Goal: Navigation & Orientation: Find specific page/section

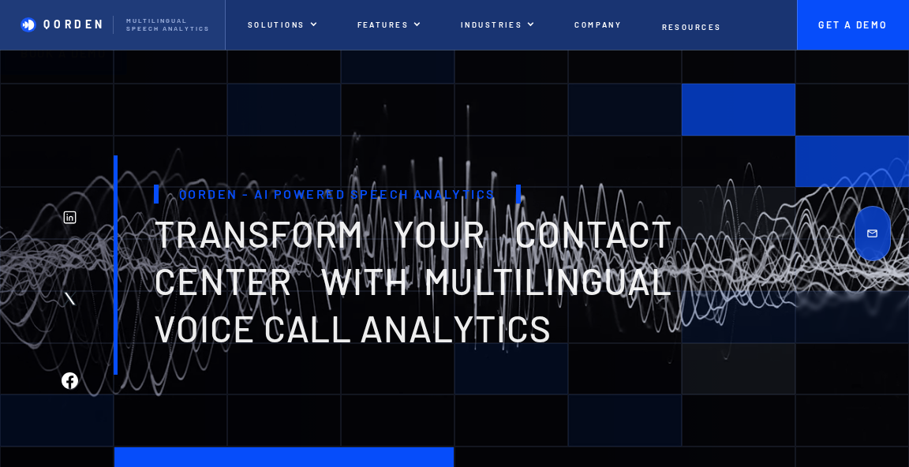
drag, startPoint x: 340, startPoint y: 152, endPoint x: 371, endPoint y: 324, distance: 174.8
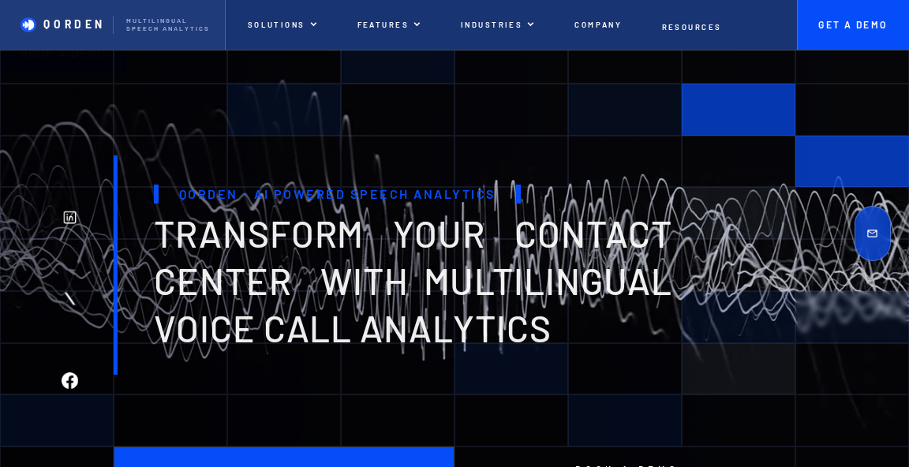
drag, startPoint x: 461, startPoint y: 330, endPoint x: 450, endPoint y: 466, distance: 137.0
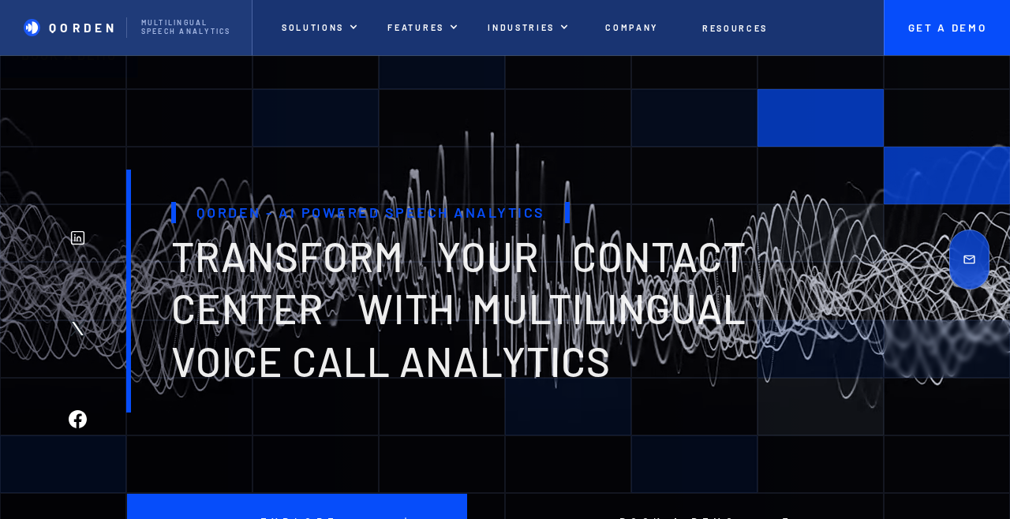
drag, startPoint x: 466, startPoint y: 475, endPoint x: 427, endPoint y: 184, distance: 293.9
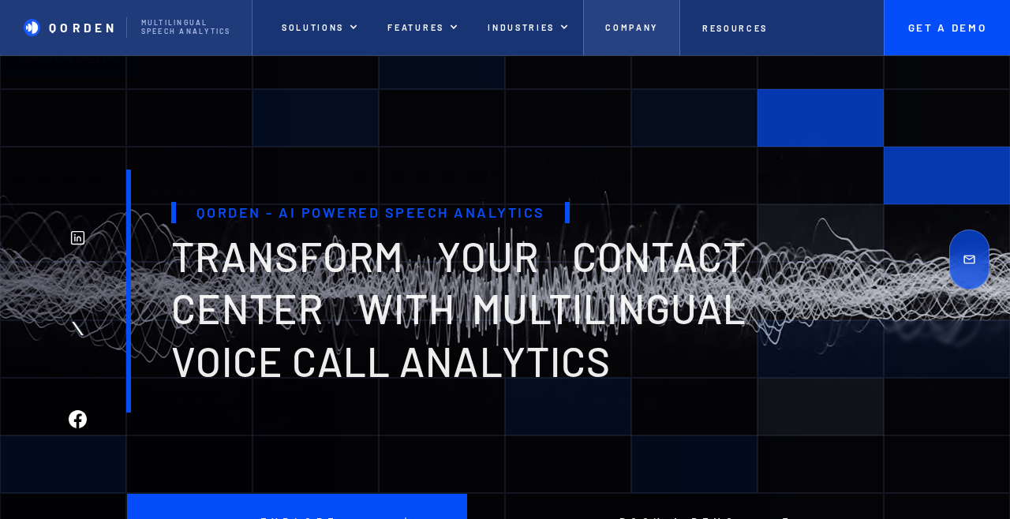
click at [612, 24] on p "Company" at bounding box center [631, 28] width 53 height 10
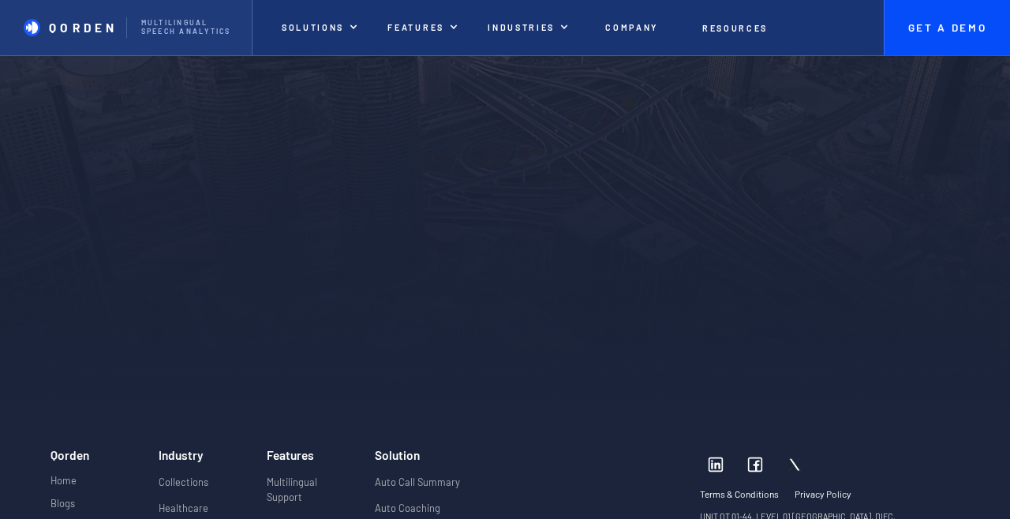
scroll to position [3677, 0]
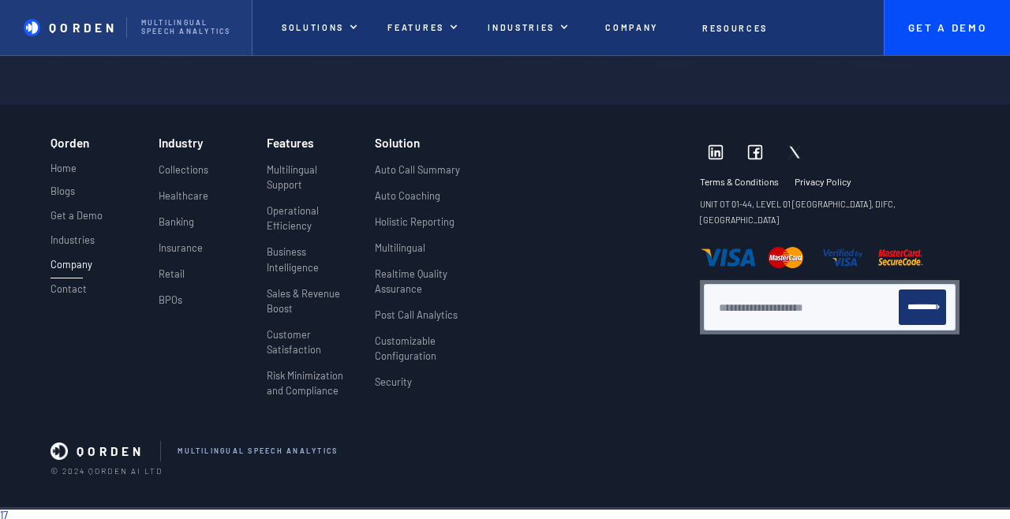
drag, startPoint x: 545, startPoint y: 458, endPoint x: 484, endPoint y: 210, distance: 255.3
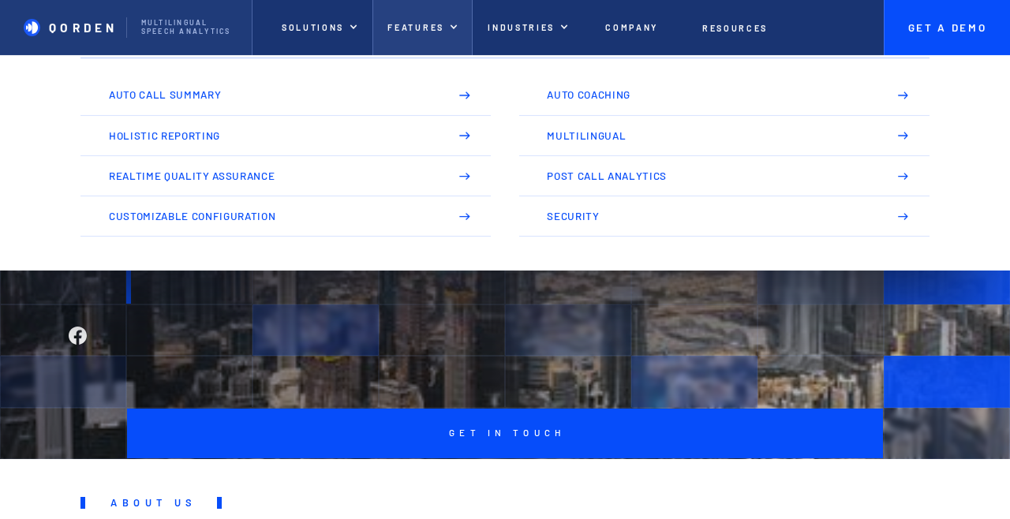
scroll to position [0, 0]
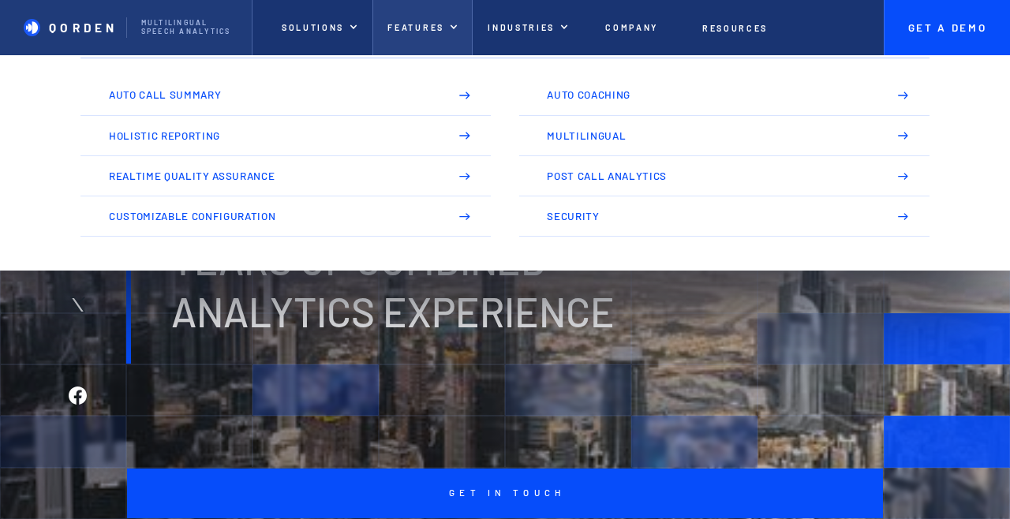
drag, startPoint x: 487, startPoint y: 150, endPoint x: 458, endPoint y: 17, distance: 135.8
